Goal: Transaction & Acquisition: Purchase product/service

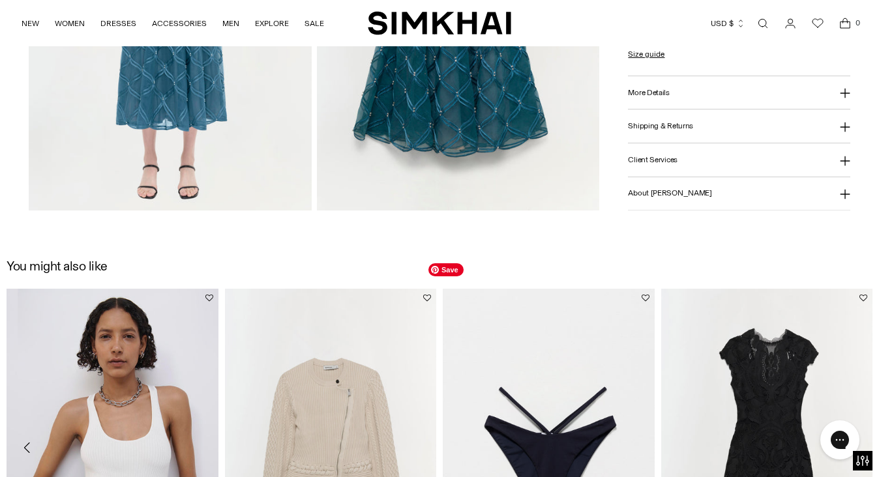
scroll to position [1168, 0]
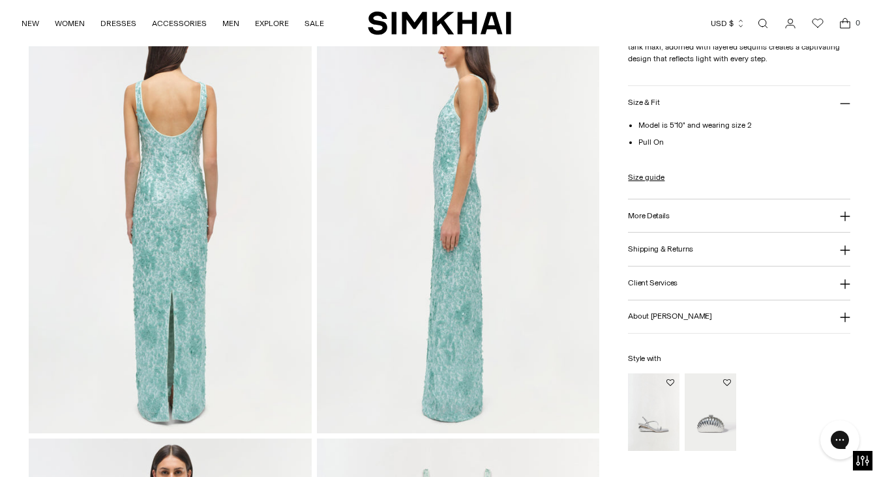
scroll to position [516, 0]
click at [693, 213] on button "More Details" at bounding box center [739, 216] width 222 height 33
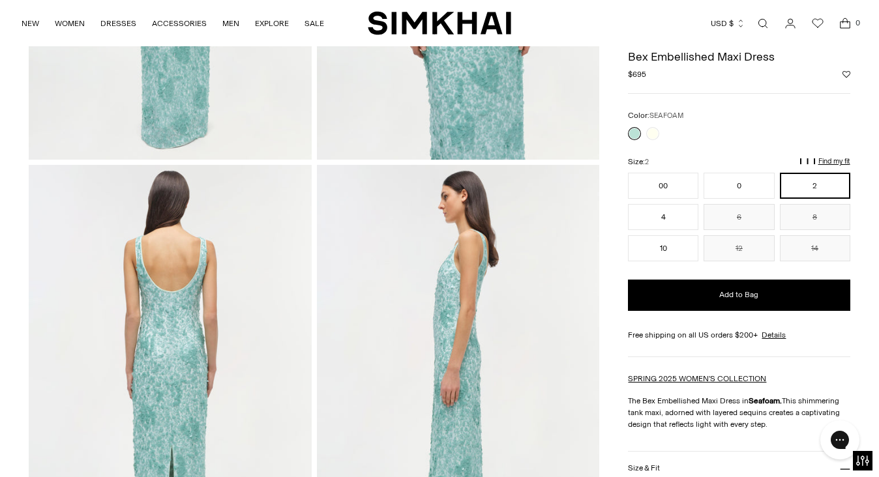
scroll to position [0, 0]
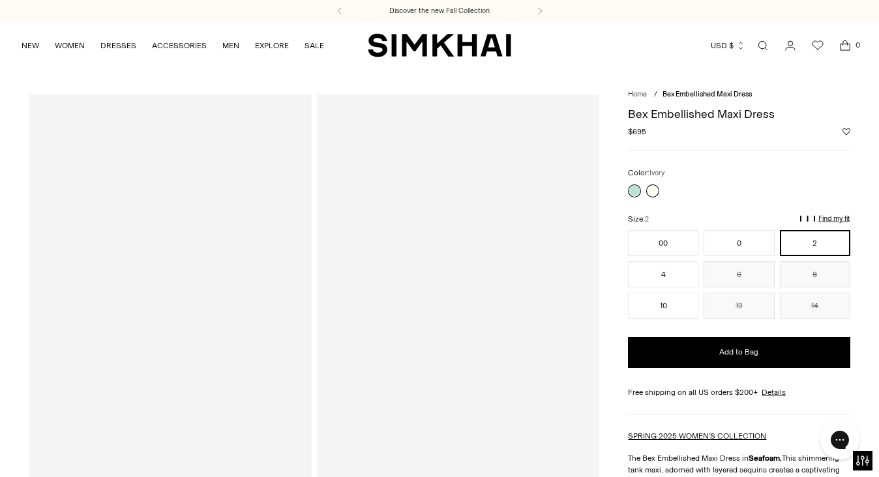
click at [649, 195] on link at bounding box center [652, 191] width 13 height 13
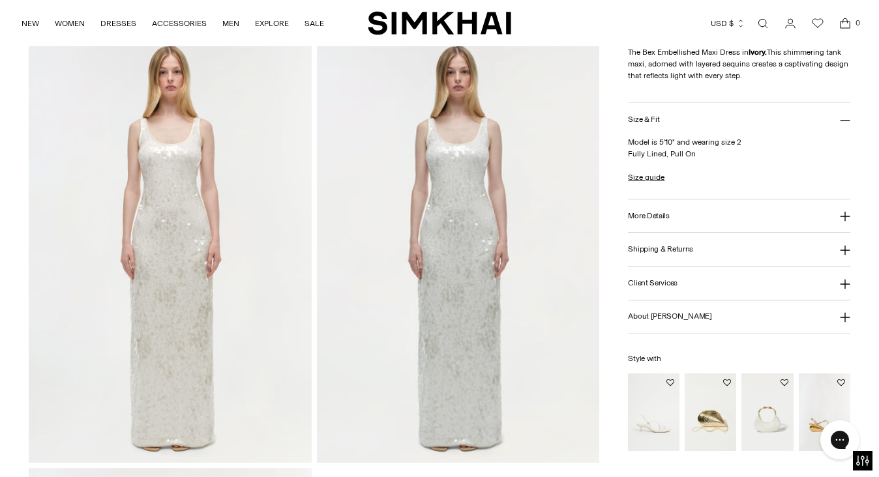
scroll to position [914, 0]
click at [656, 218] on h3 "More Details" at bounding box center [648, 216] width 41 height 8
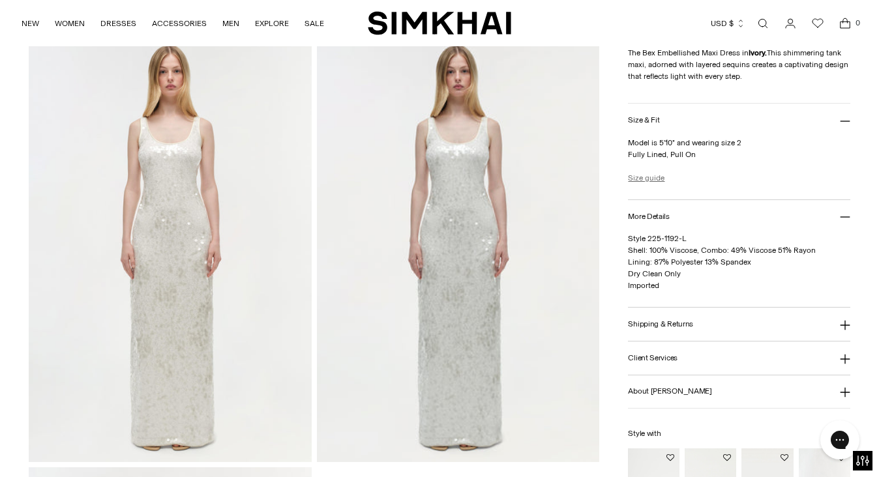
click at [657, 175] on link "Size guide" at bounding box center [646, 178] width 37 height 12
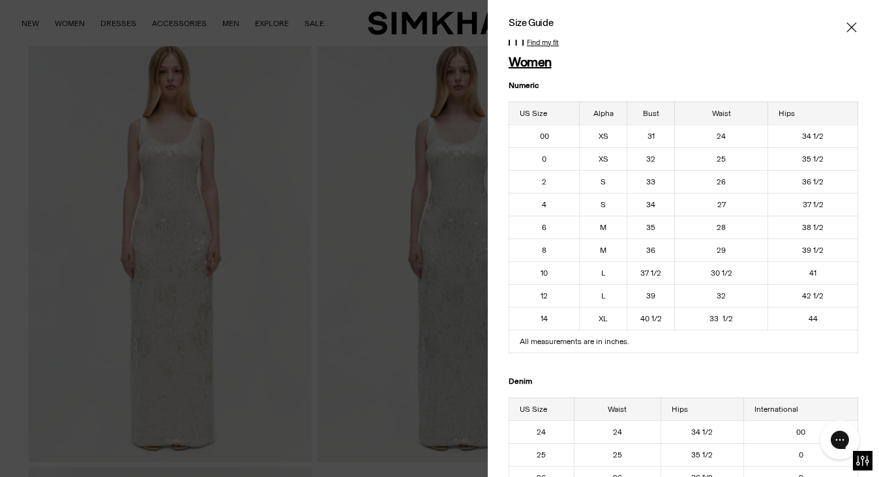
scroll to position [0, 0]
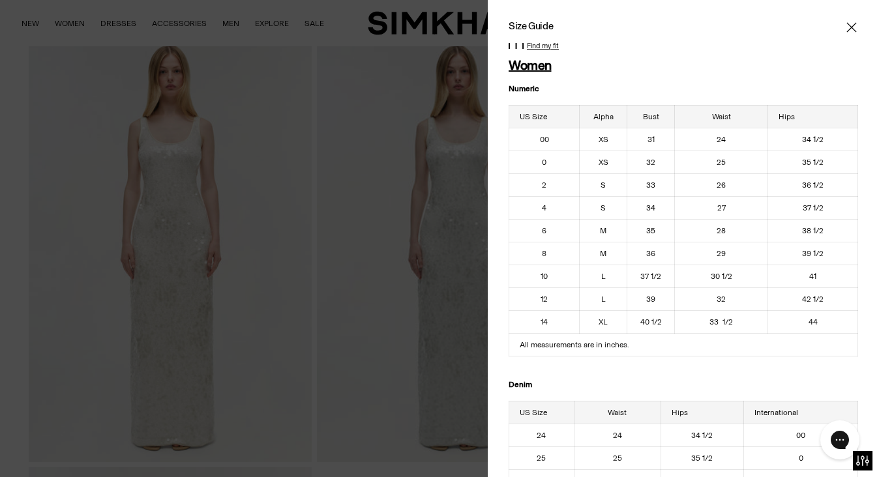
click at [856, 25] on icon "Close" at bounding box center [852, 27] width 10 height 13
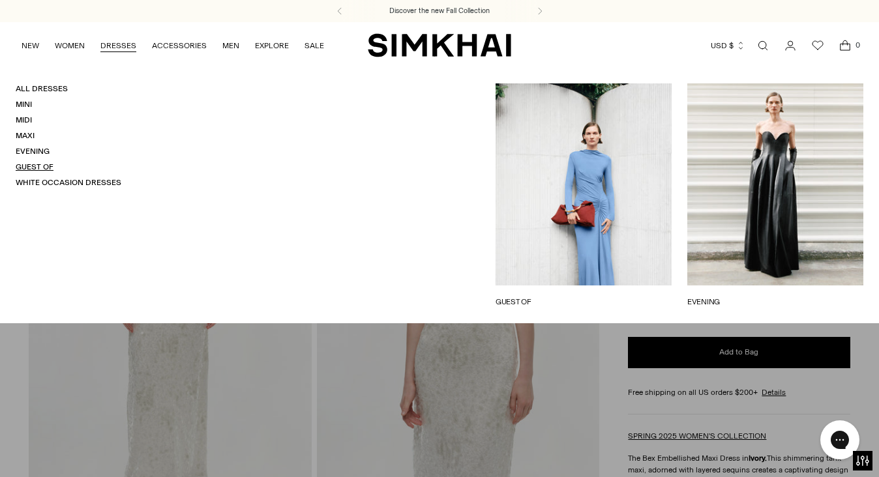
click at [40, 164] on link "Guest Of" at bounding box center [35, 166] width 38 height 9
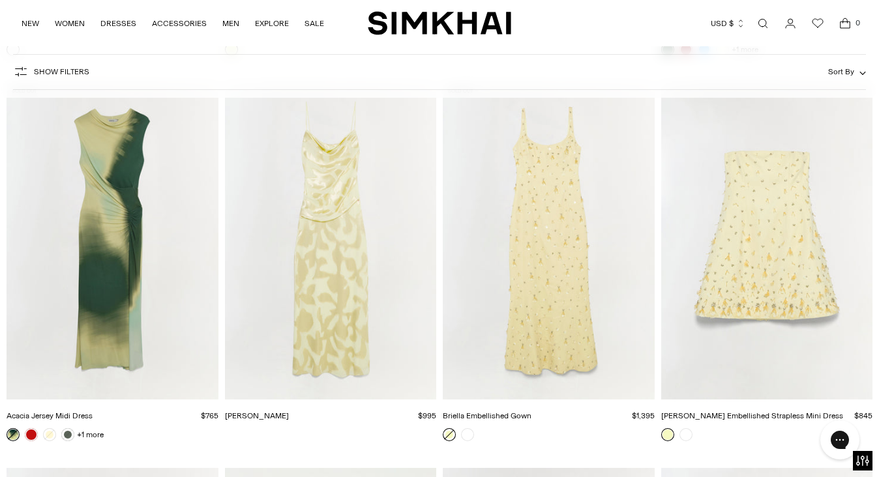
scroll to position [5116, 0]
click at [0, 0] on img "Briella Embellished Gown" at bounding box center [0, 0] width 0 height 0
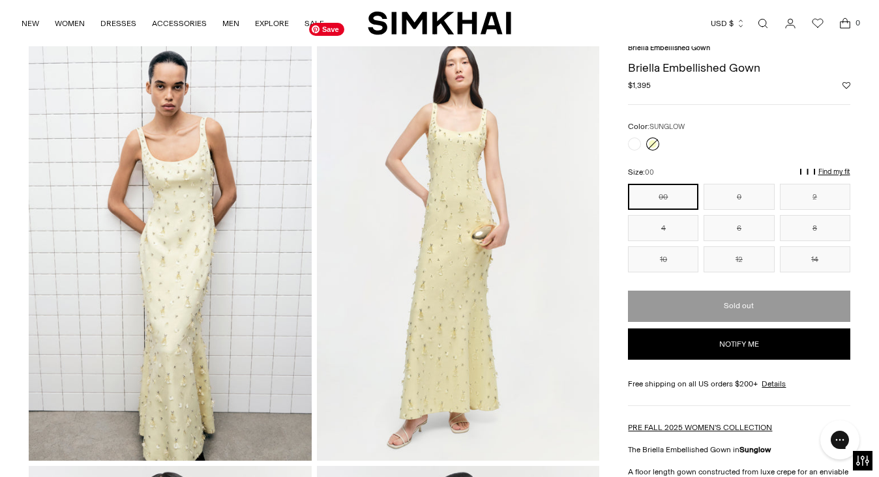
scroll to position [59, 0]
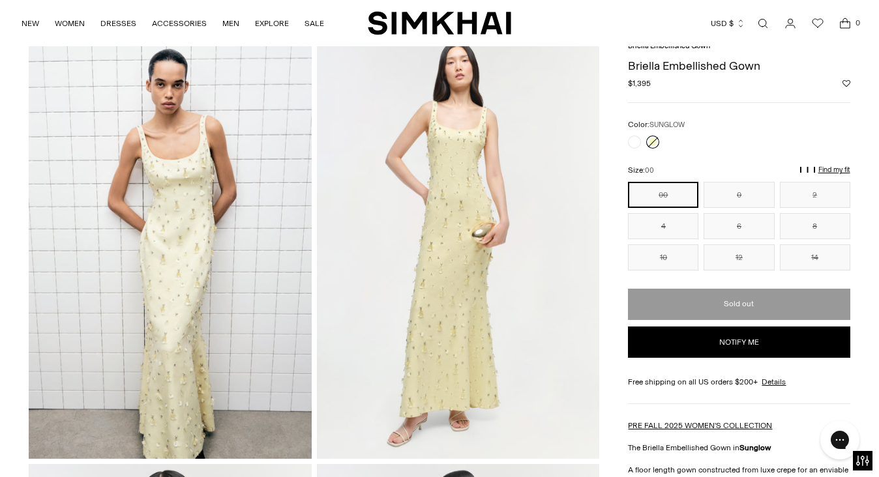
click at [723, 168] on p "Find my fit" at bounding box center [715, 175] width 15 height 23
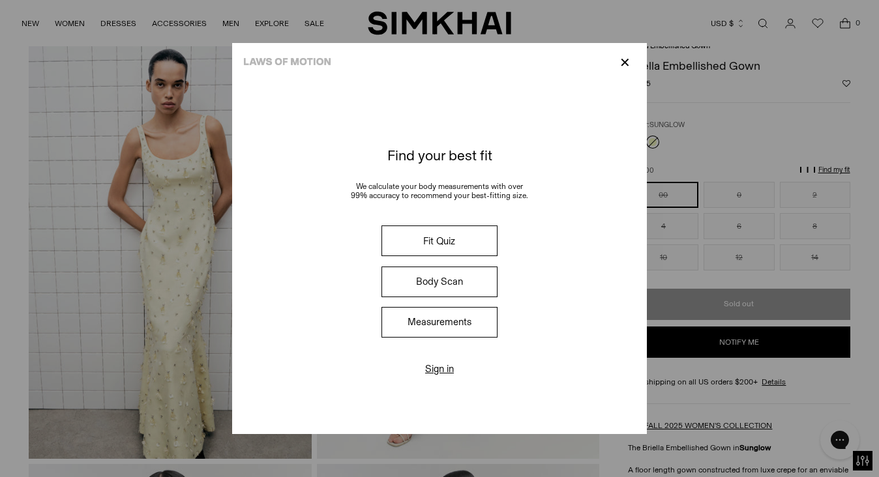
click at [447, 323] on button "Measurements" at bounding box center [440, 322] width 116 height 31
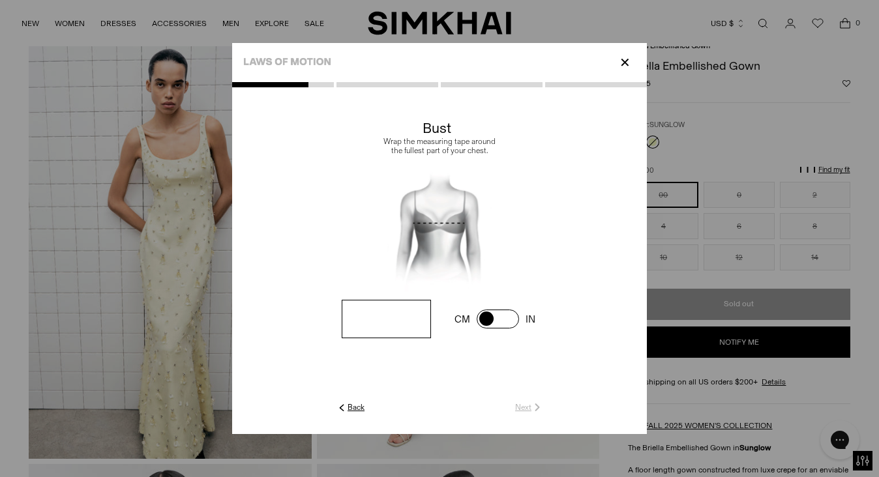
click at [416, 316] on input "number" at bounding box center [386, 319] width 89 height 38
type input "**"
click at [526, 408] on link "Next" at bounding box center [529, 408] width 28 height 12
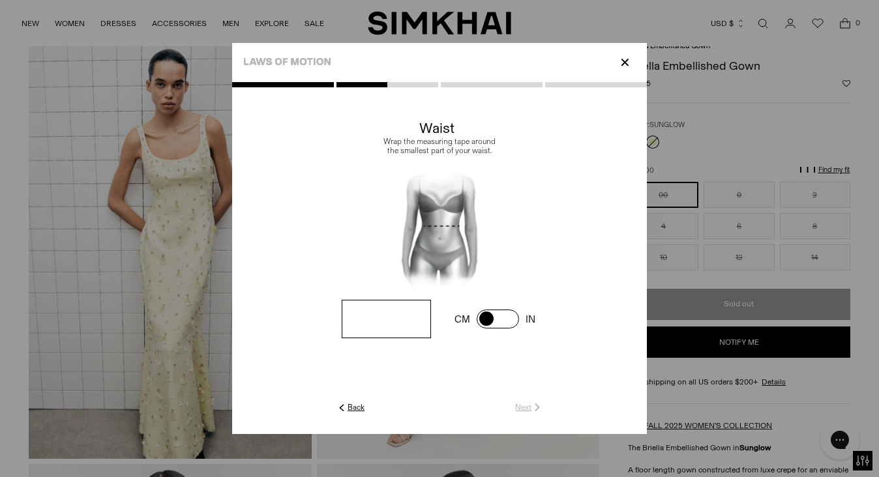
click at [0, 0] on input "number" at bounding box center [0, 0] width 0 height 0
type input "**"
click at [519, 408] on link "Next" at bounding box center [529, 408] width 28 height 12
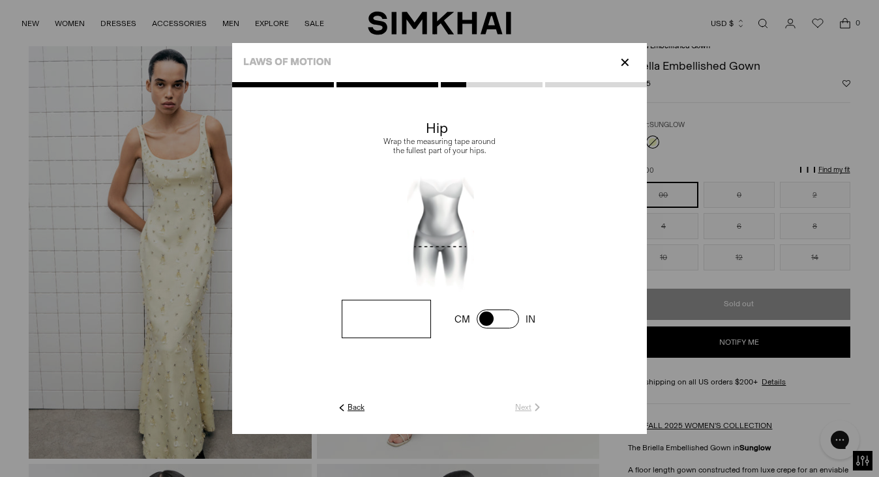
click at [0, 0] on input "number" at bounding box center [0, 0] width 0 height 0
type input "**"
click at [520, 406] on link "Next" at bounding box center [529, 408] width 28 height 12
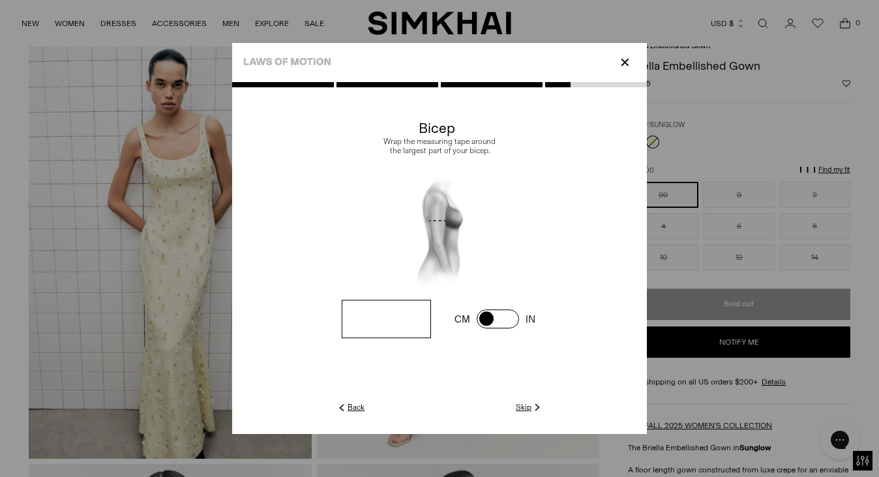
click at [0, 0] on input "number" at bounding box center [0, 0] width 0 height 0
type input "*"
click at [521, 405] on link "Next" at bounding box center [529, 408] width 28 height 12
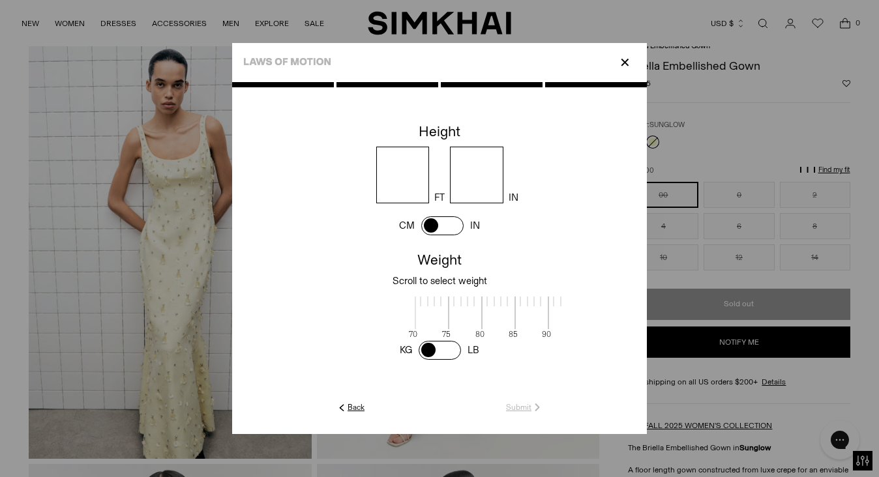
scroll to position [1, 424]
click at [419, 177] on input "number" at bounding box center [402, 175] width 53 height 57
type input "*"
click at [494, 181] on input "number" at bounding box center [476, 175] width 53 height 57
type input "*"
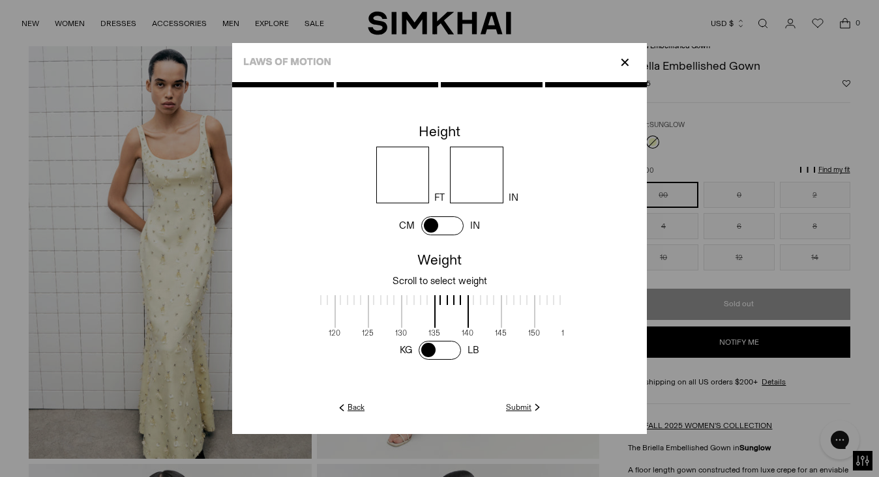
scroll to position [1, 410]
drag, startPoint x: 447, startPoint y: 297, endPoint x: 461, endPoint y: 306, distance: 16.1
click at [461, 306] on span at bounding box center [454, 311] width 35 height 33
click at [521, 406] on link "Submit" at bounding box center [524, 408] width 37 height 12
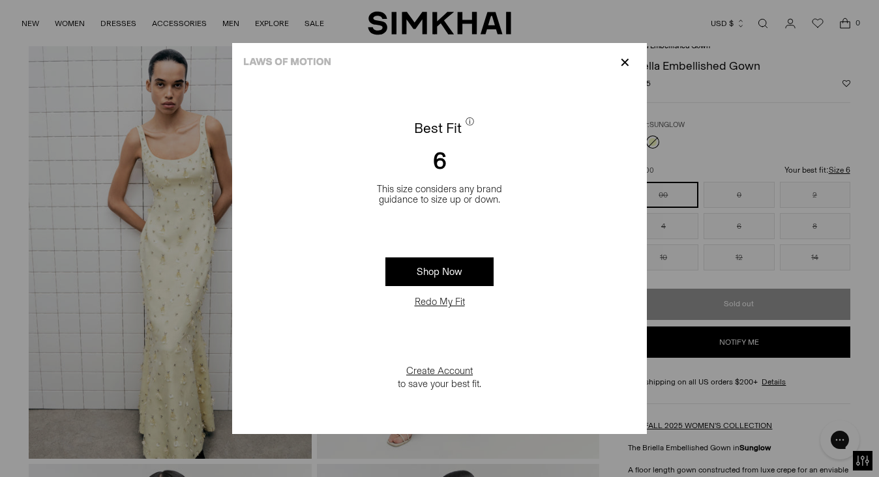
click at [628, 61] on p "✕" at bounding box center [625, 63] width 18 height 22
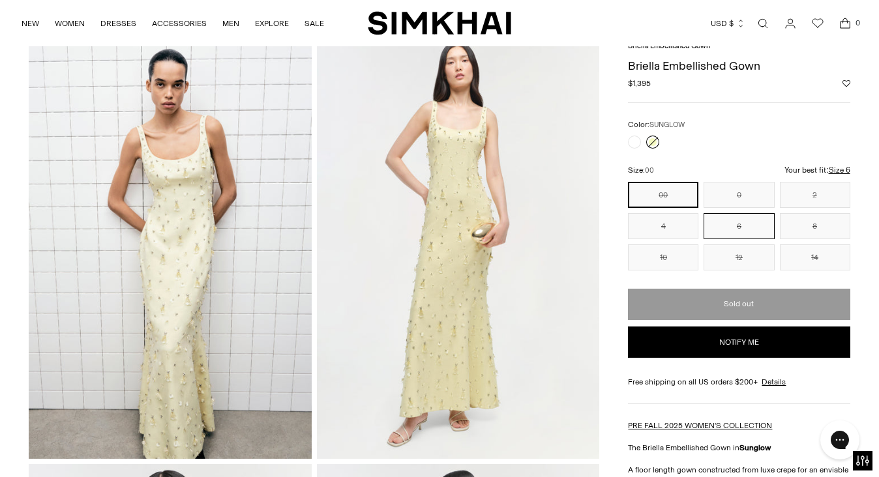
click at [737, 220] on button "6" at bounding box center [739, 226] width 70 height 26
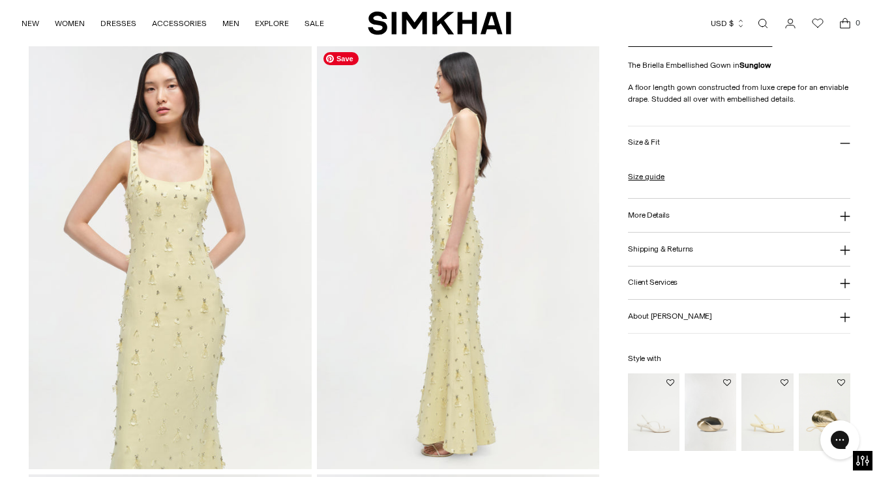
scroll to position [483, 0]
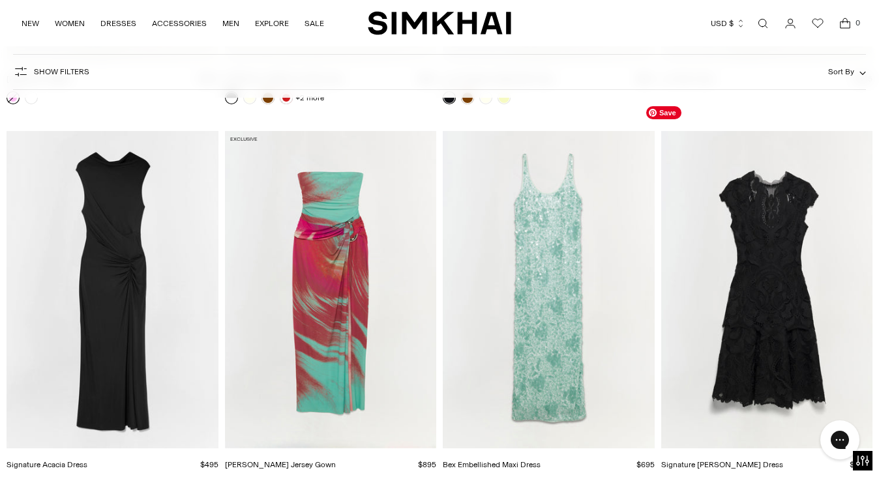
scroll to position [7773, 0]
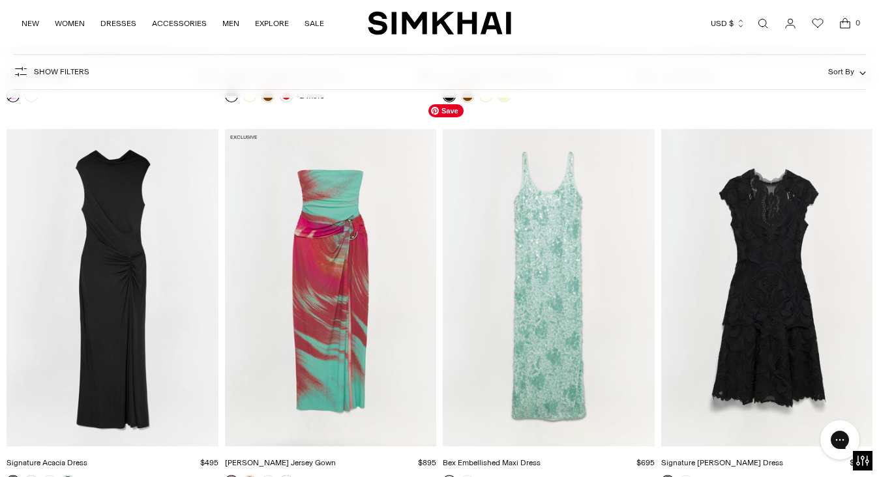
click at [0, 0] on img "Bex Embellished Maxi Dress" at bounding box center [0, 0] width 0 height 0
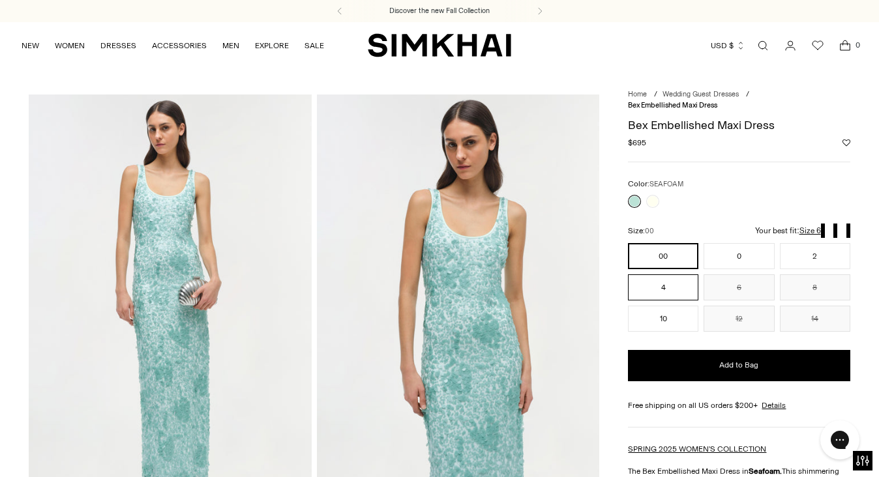
click at [679, 291] on button "4" at bounding box center [663, 288] width 70 height 26
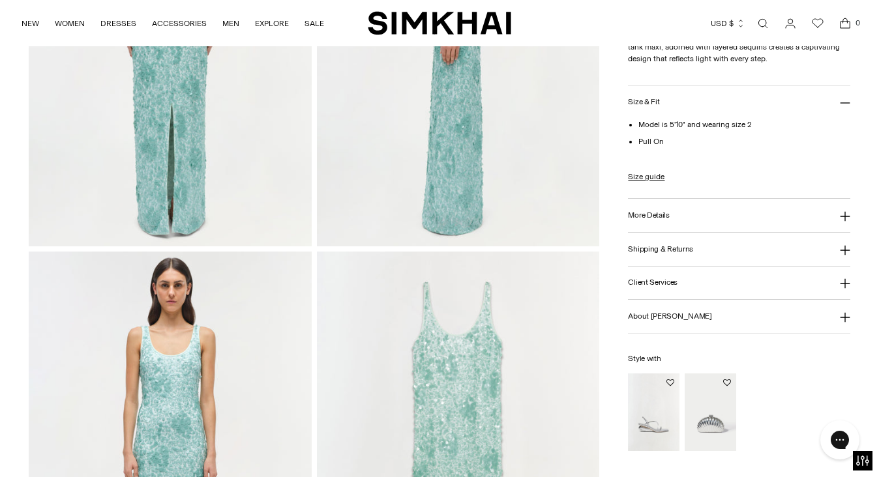
scroll to position [726, 0]
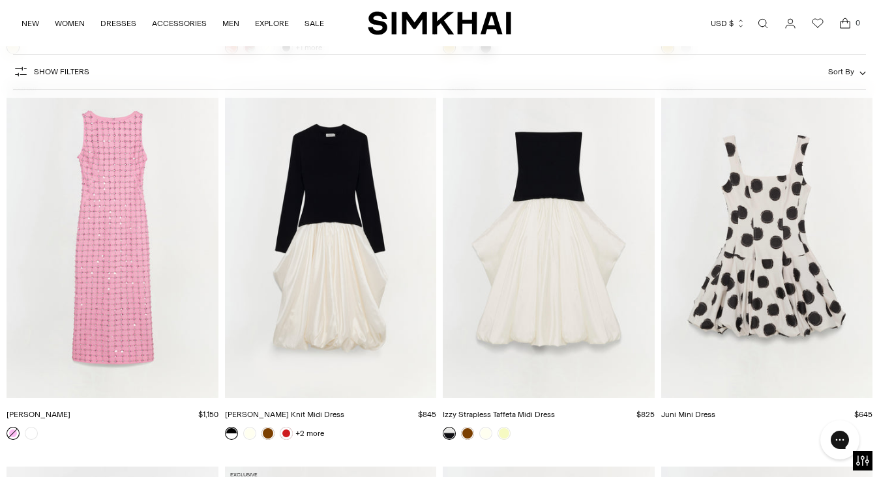
scroll to position [7437, 0]
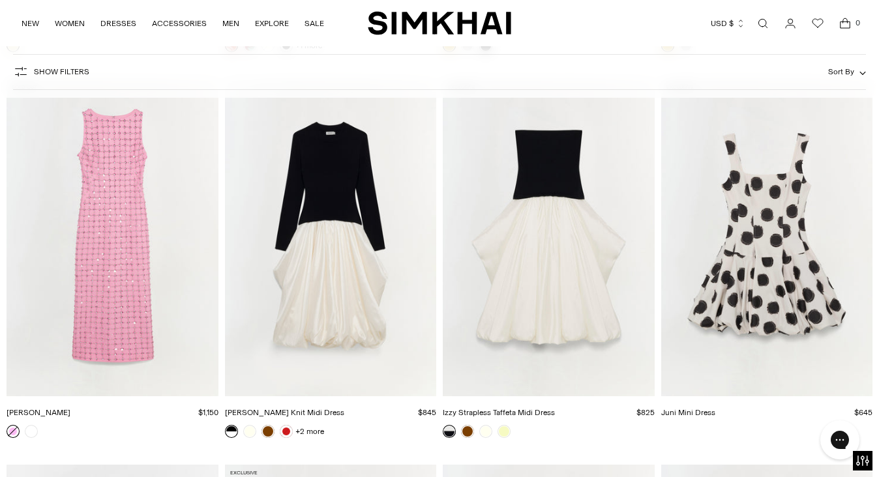
drag, startPoint x: 485, startPoint y: 444, endPoint x: 719, endPoint y: 428, distance: 234.1
